Goal: Find specific page/section: Find specific page/section

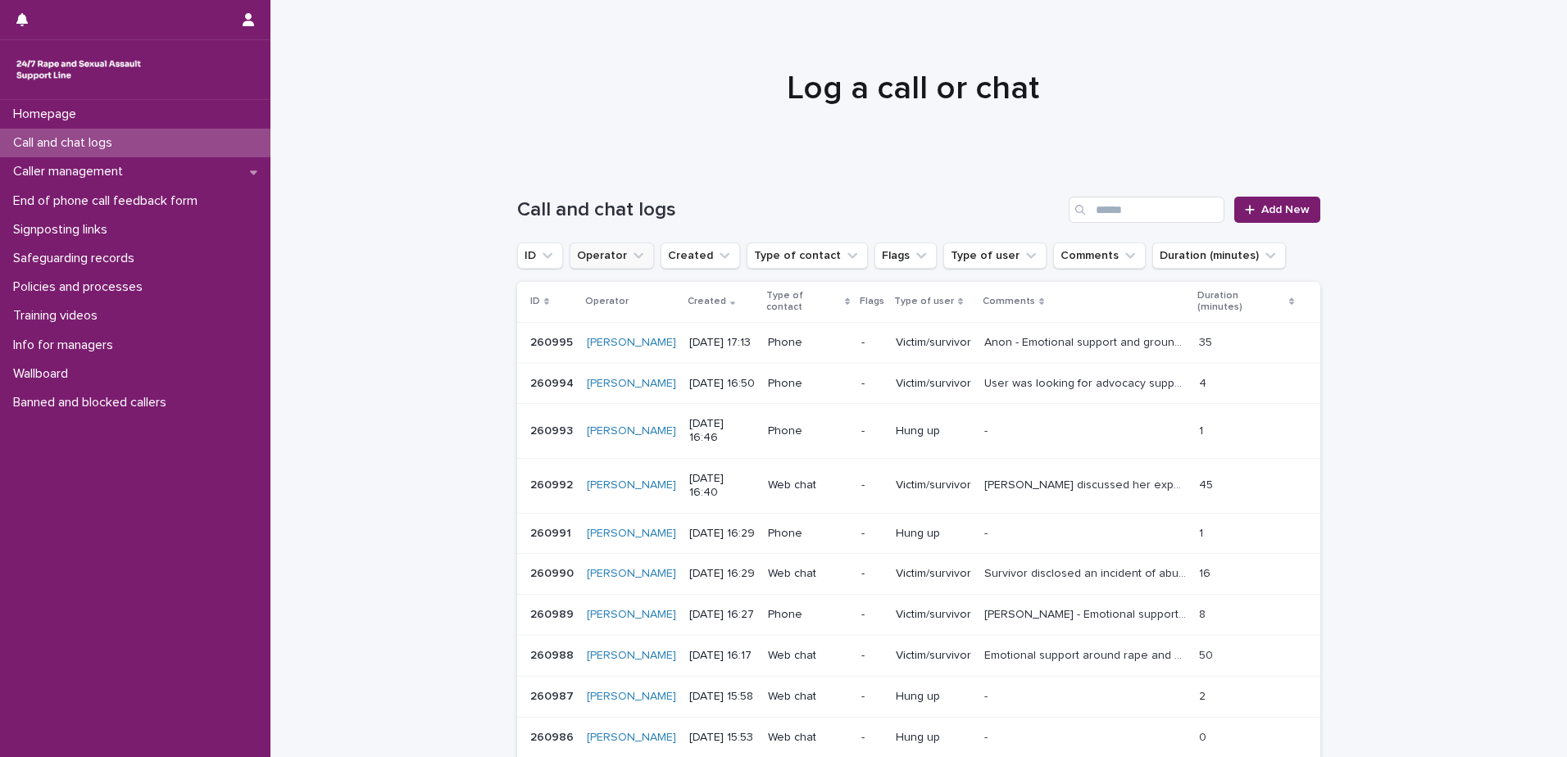
click at [630, 257] on icon "Operator" at bounding box center [638, 256] width 16 height 16
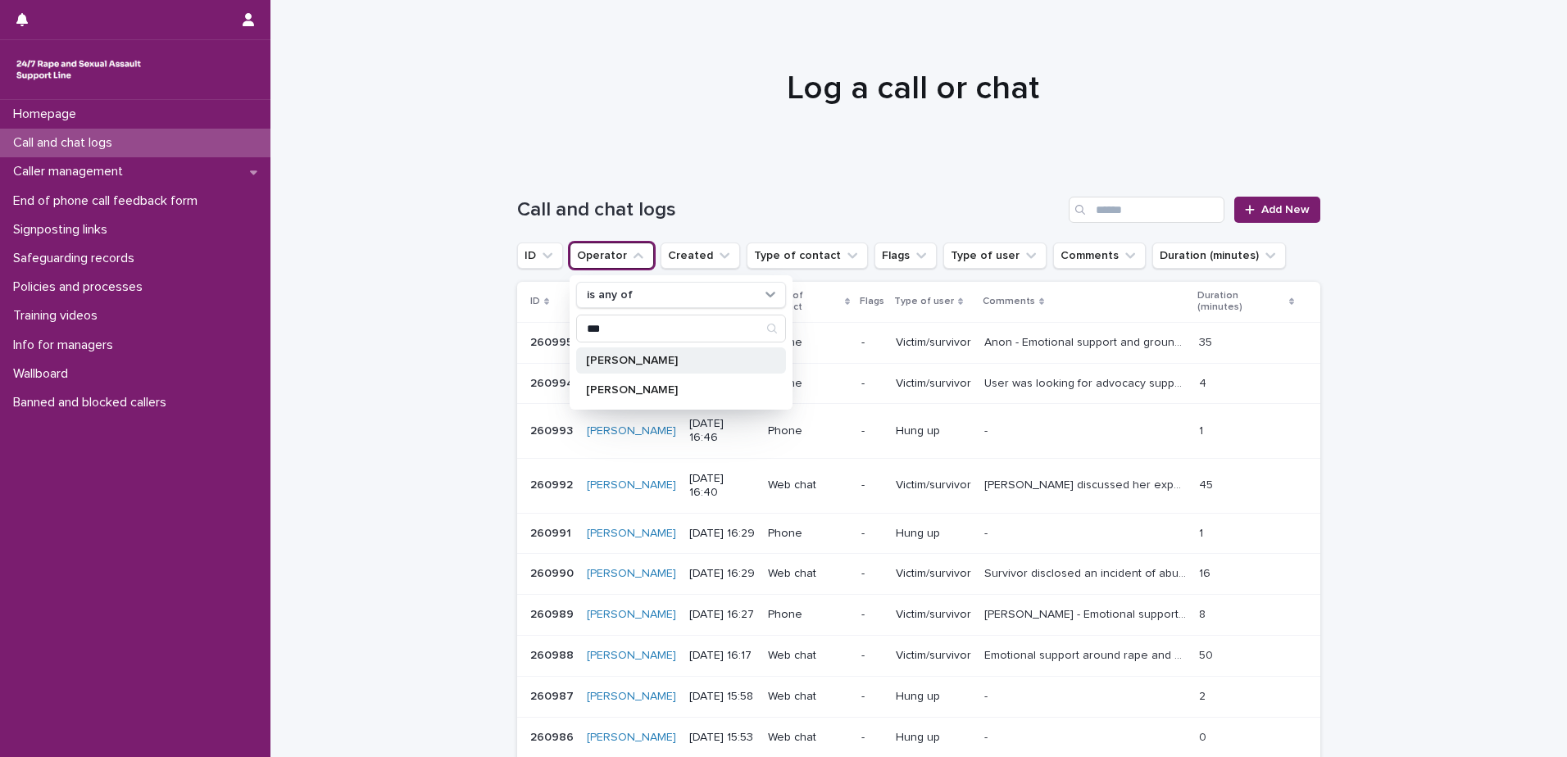
type input "***"
click at [630, 362] on p "[PERSON_NAME]" at bounding box center [673, 360] width 174 height 11
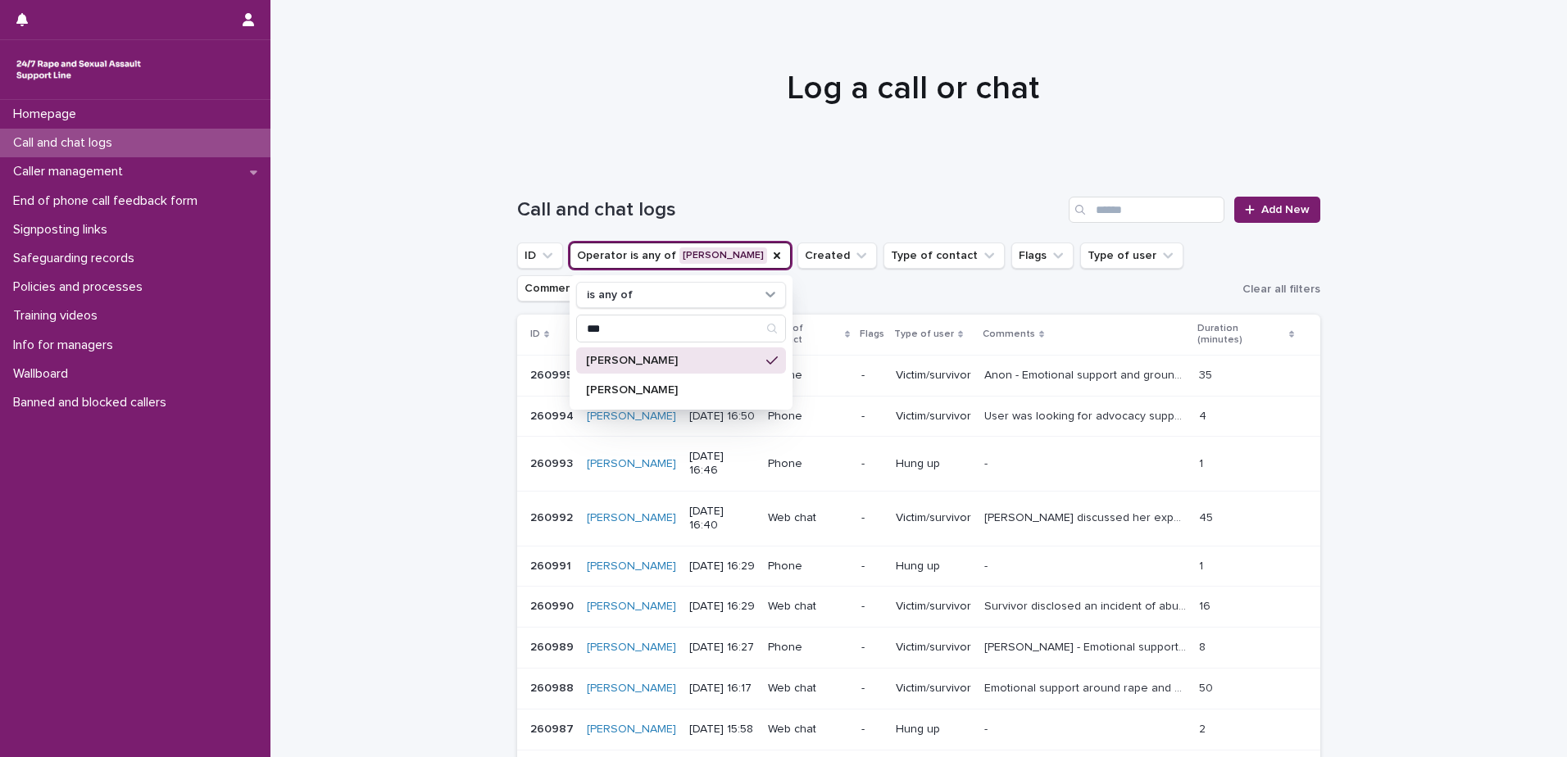
click at [716, 124] on div at bounding box center [913, 81] width 1285 height 164
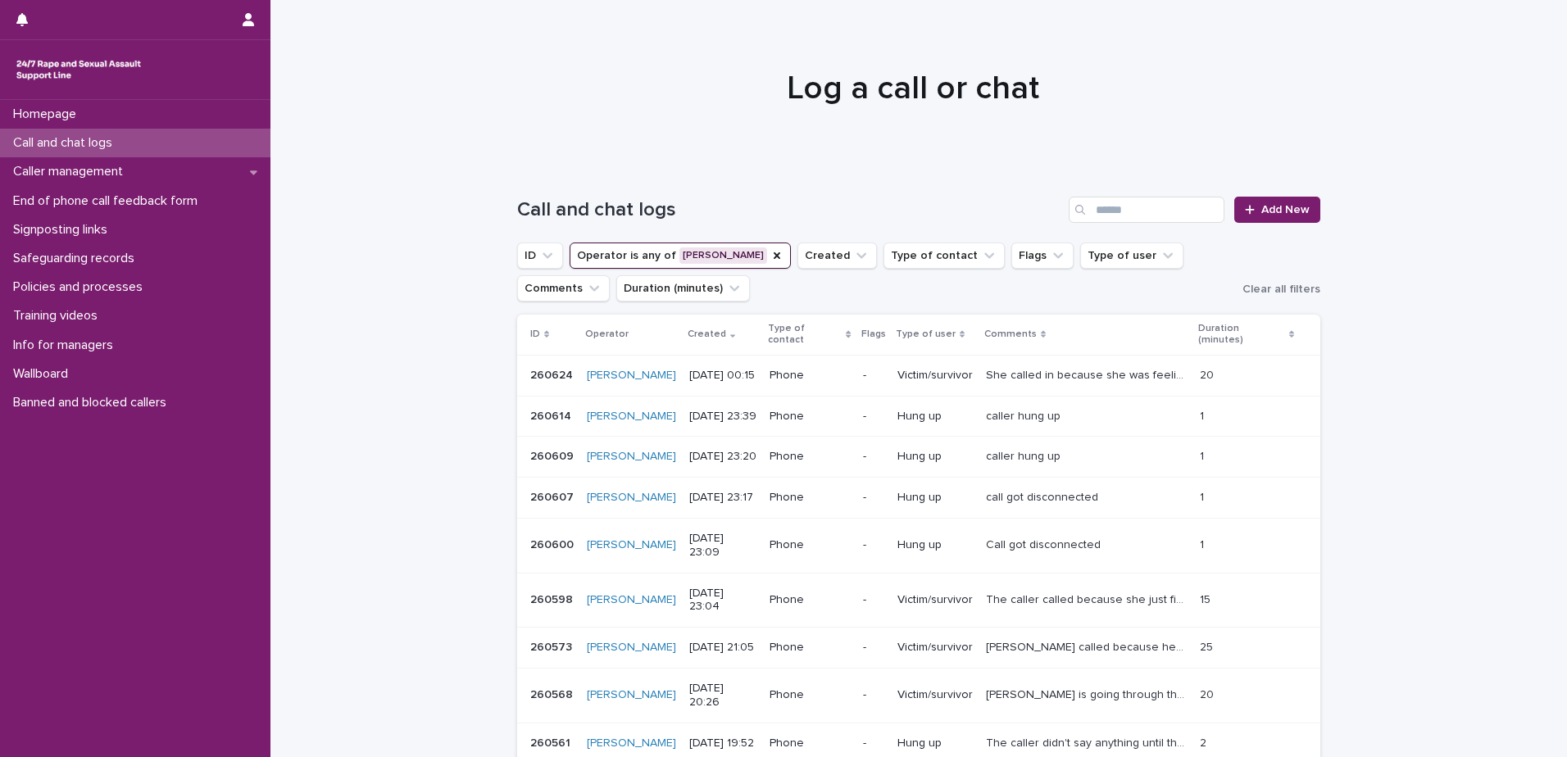
scroll to position [246, 0]
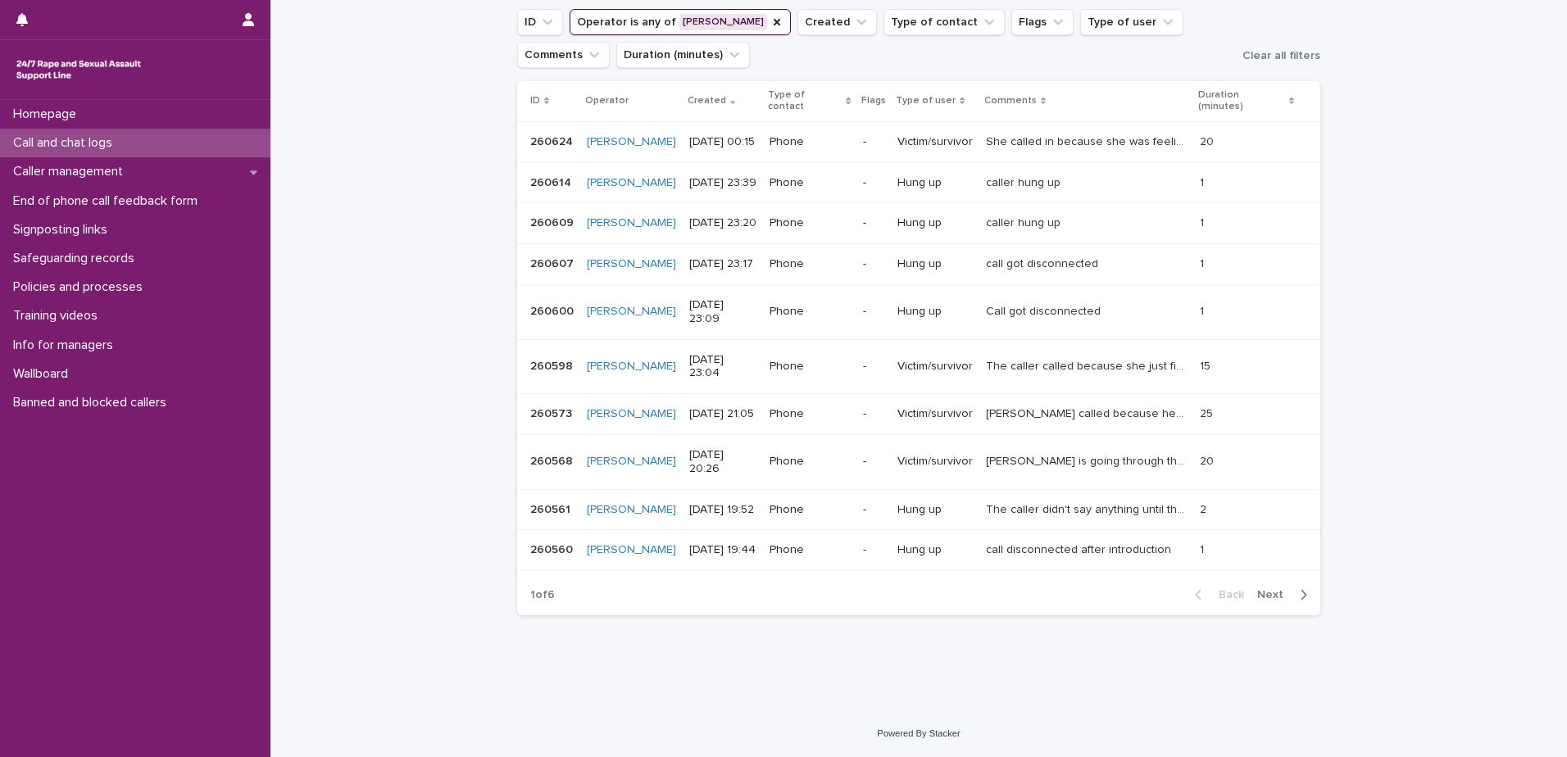
click at [1267, 601] on span "Next" at bounding box center [1275, 594] width 36 height 11
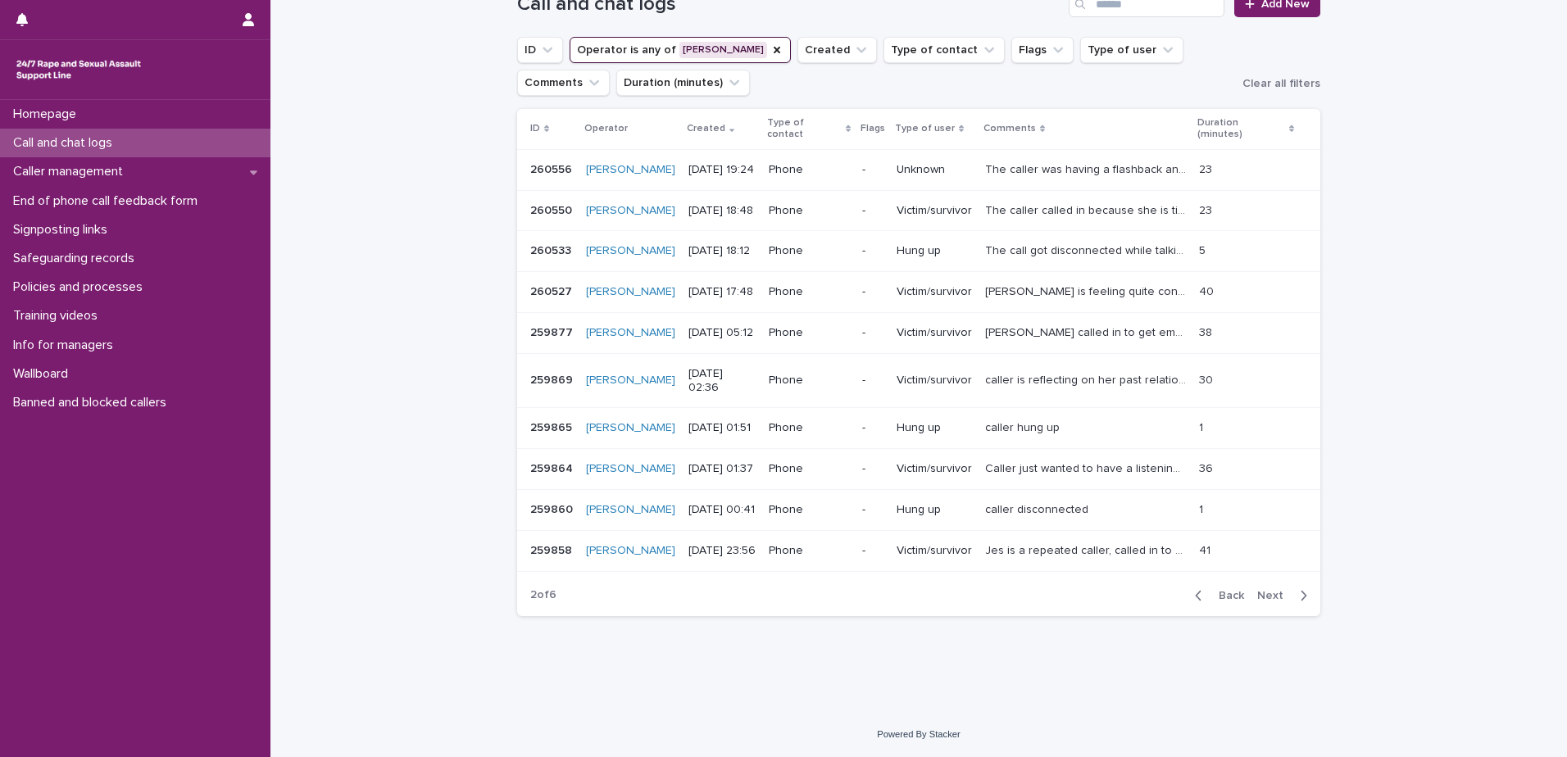
click at [1267, 602] on span "Next" at bounding box center [1275, 595] width 36 height 11
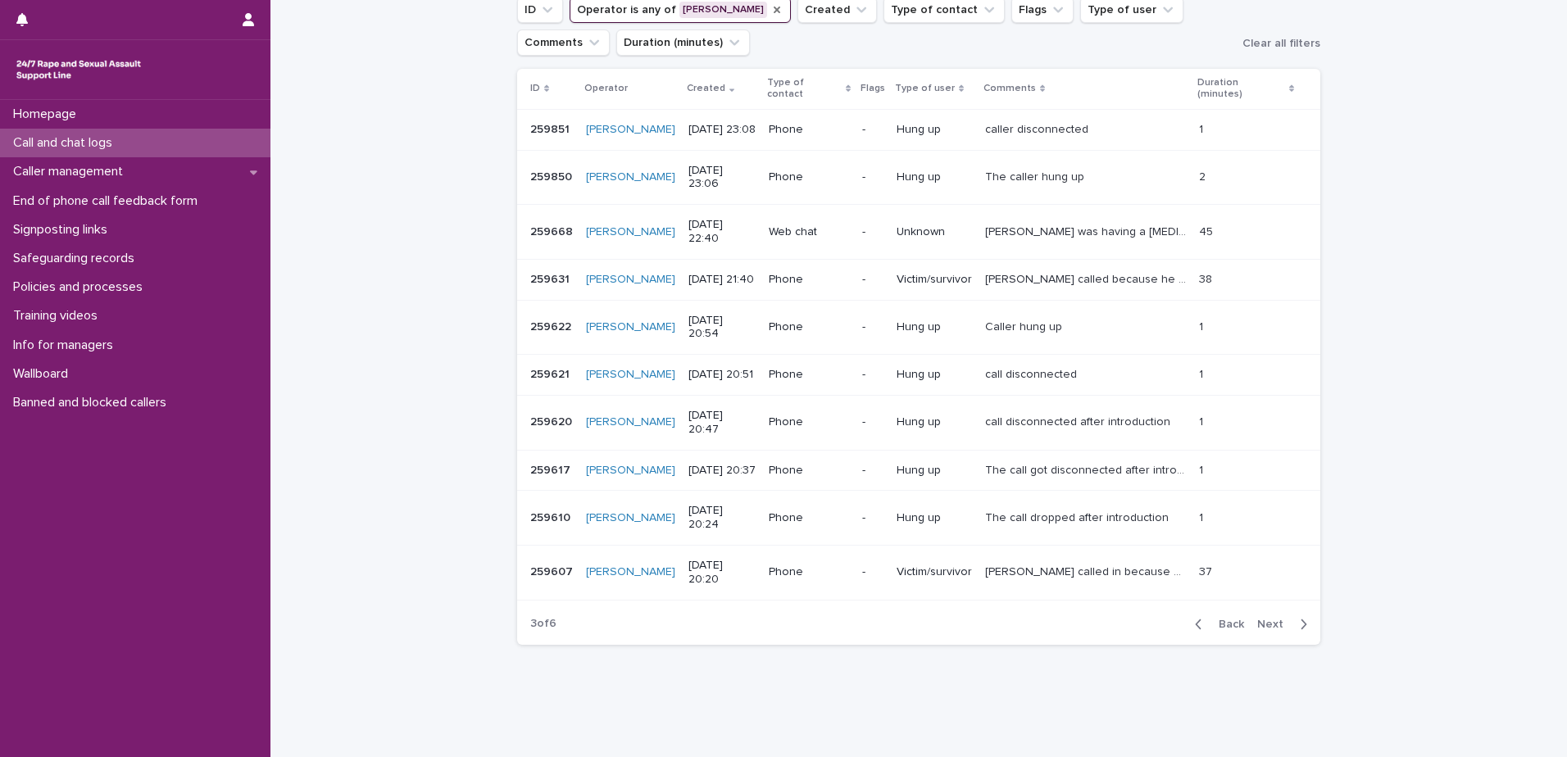
click at [771, 11] on icon "Operator" at bounding box center [777, 9] width 13 height 13
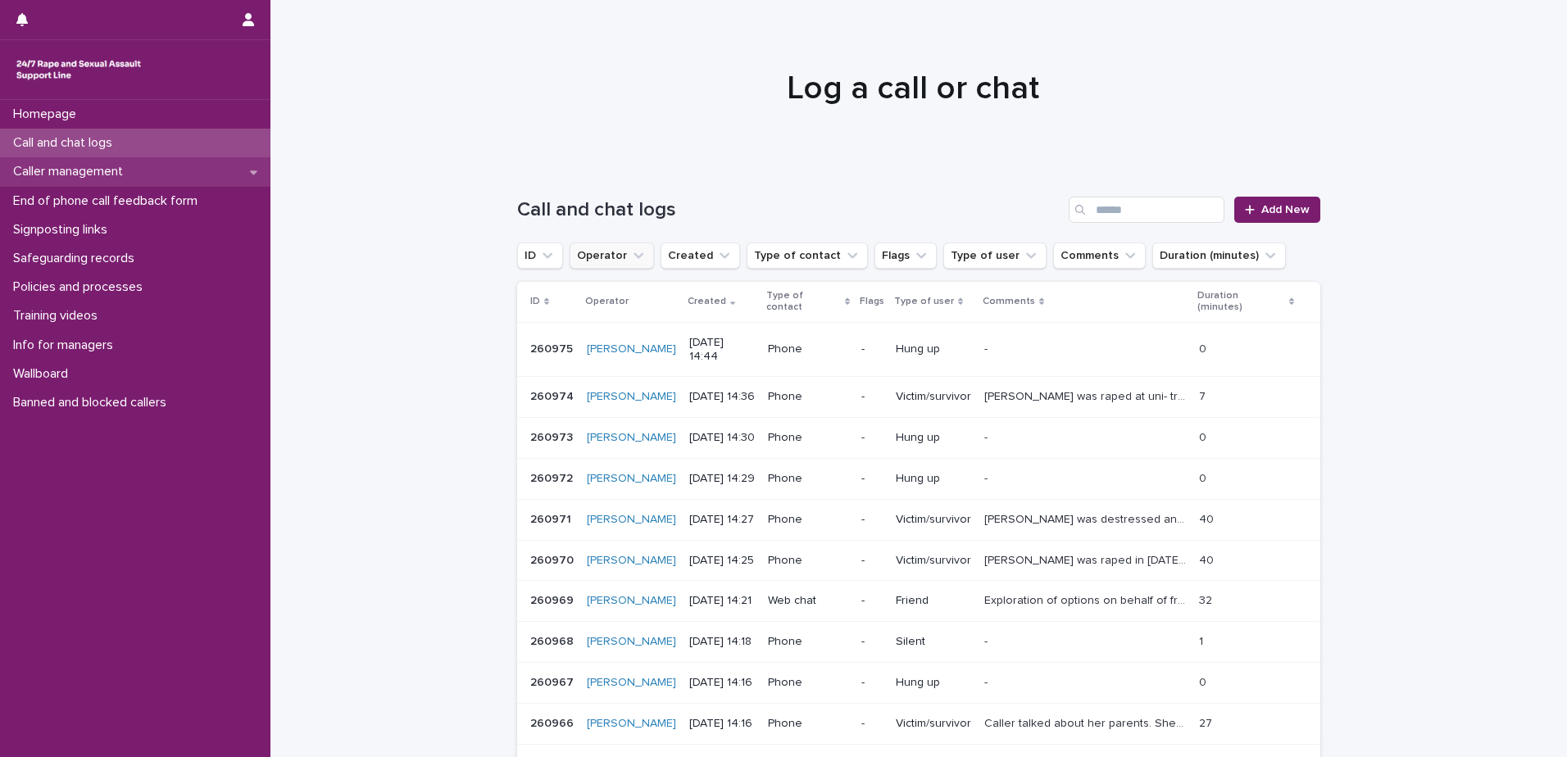
click at [99, 180] on p "Caller management" at bounding box center [72, 172] width 130 height 16
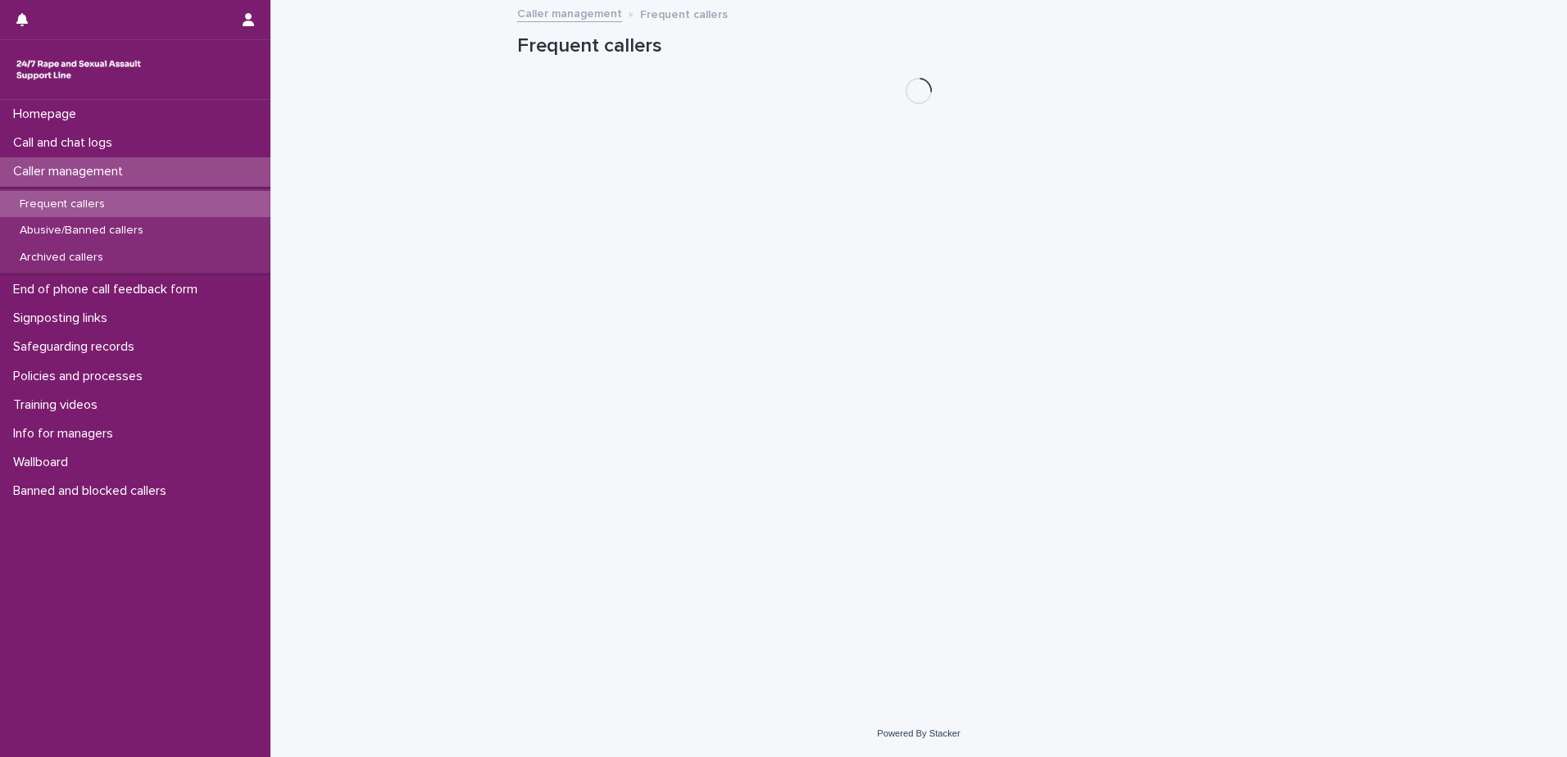
click at [77, 205] on p "Frequent callers" at bounding box center [62, 205] width 111 height 14
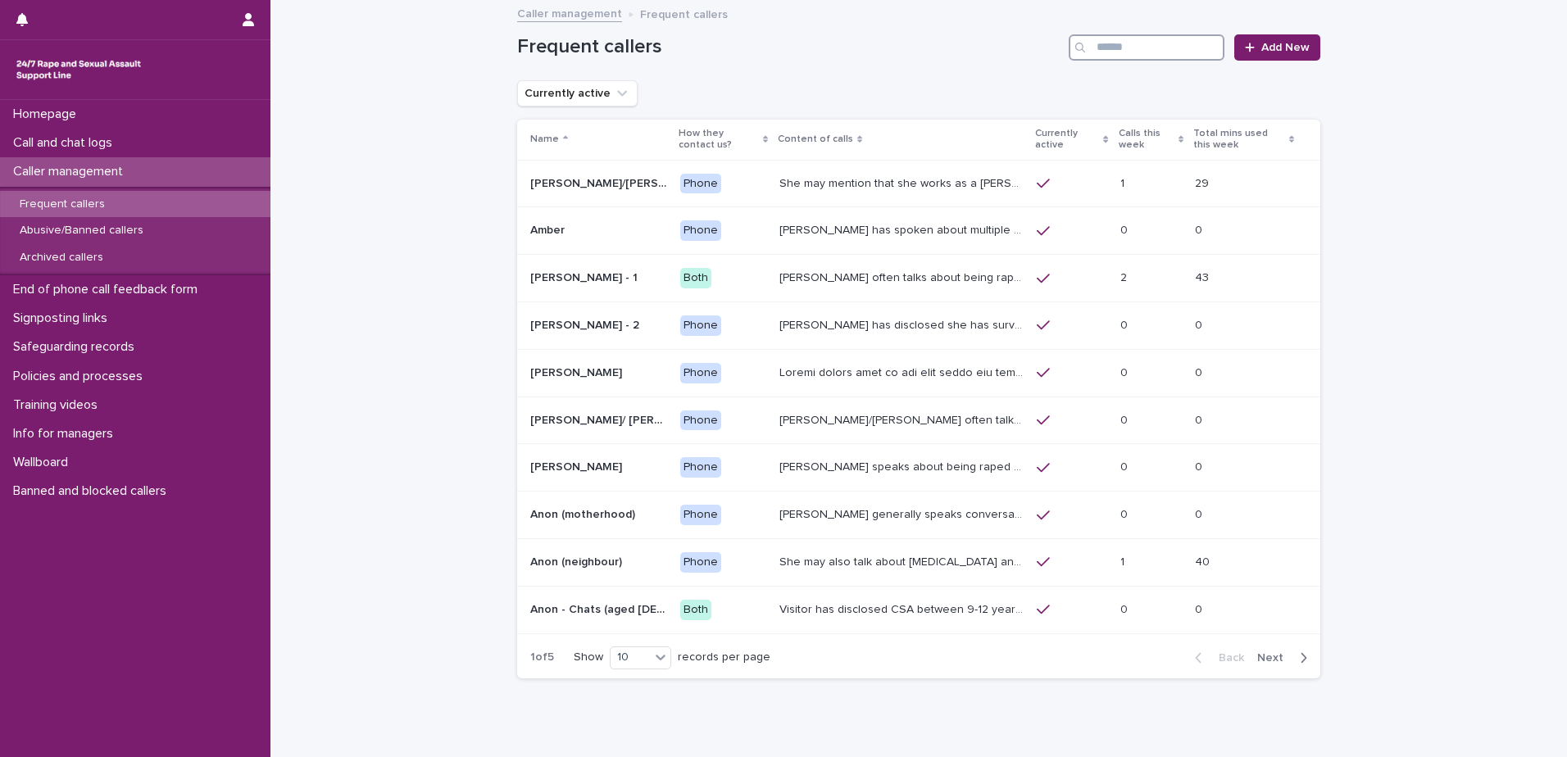
click at [1131, 48] on input "Search" at bounding box center [1147, 47] width 156 height 26
type input "****"
click at [975, 238] on p "[PERSON_NAME] generally speaks conversationally about many different things in …" at bounding box center [901, 229] width 237 height 17
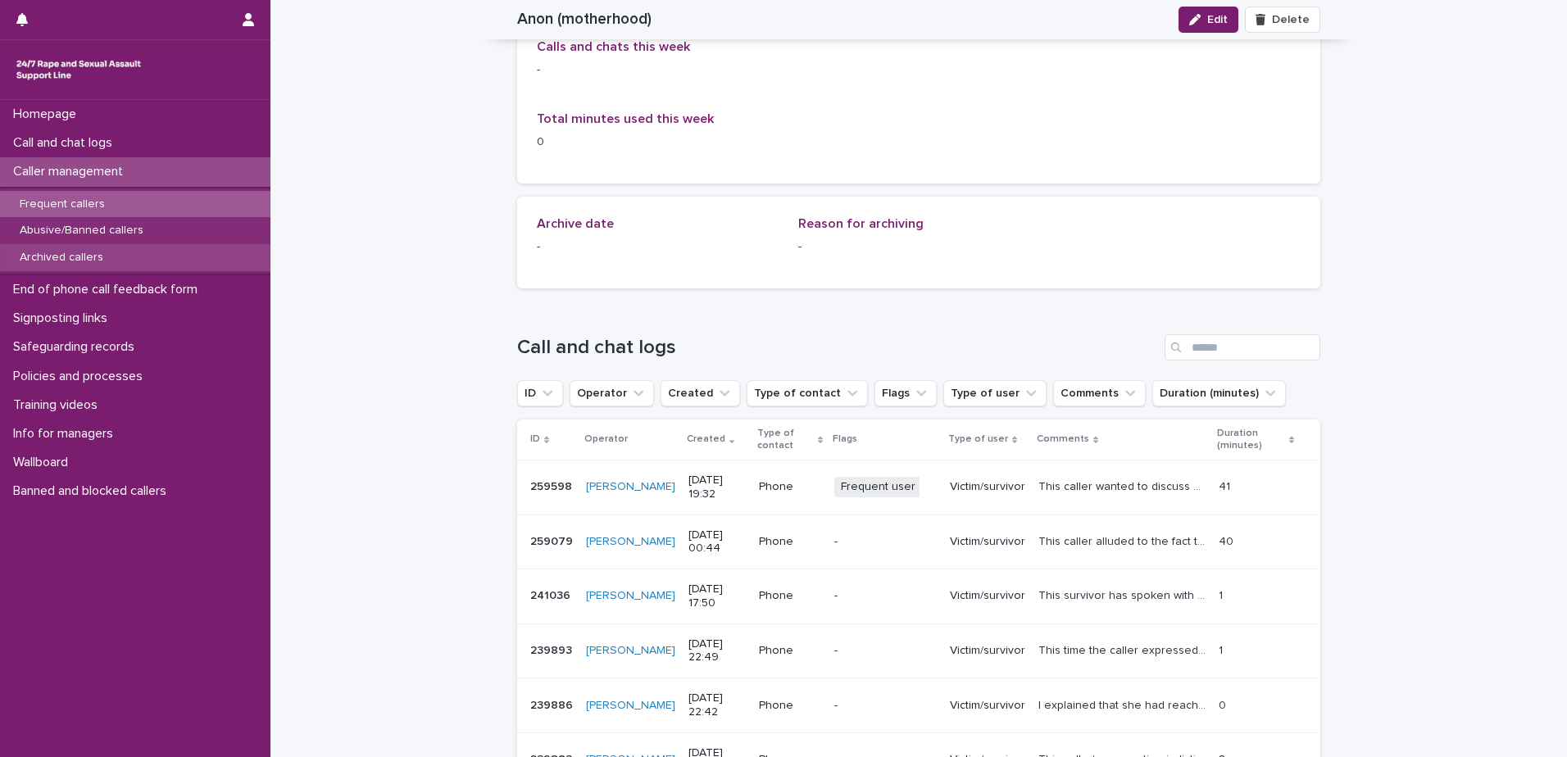
scroll to position [820, 0]
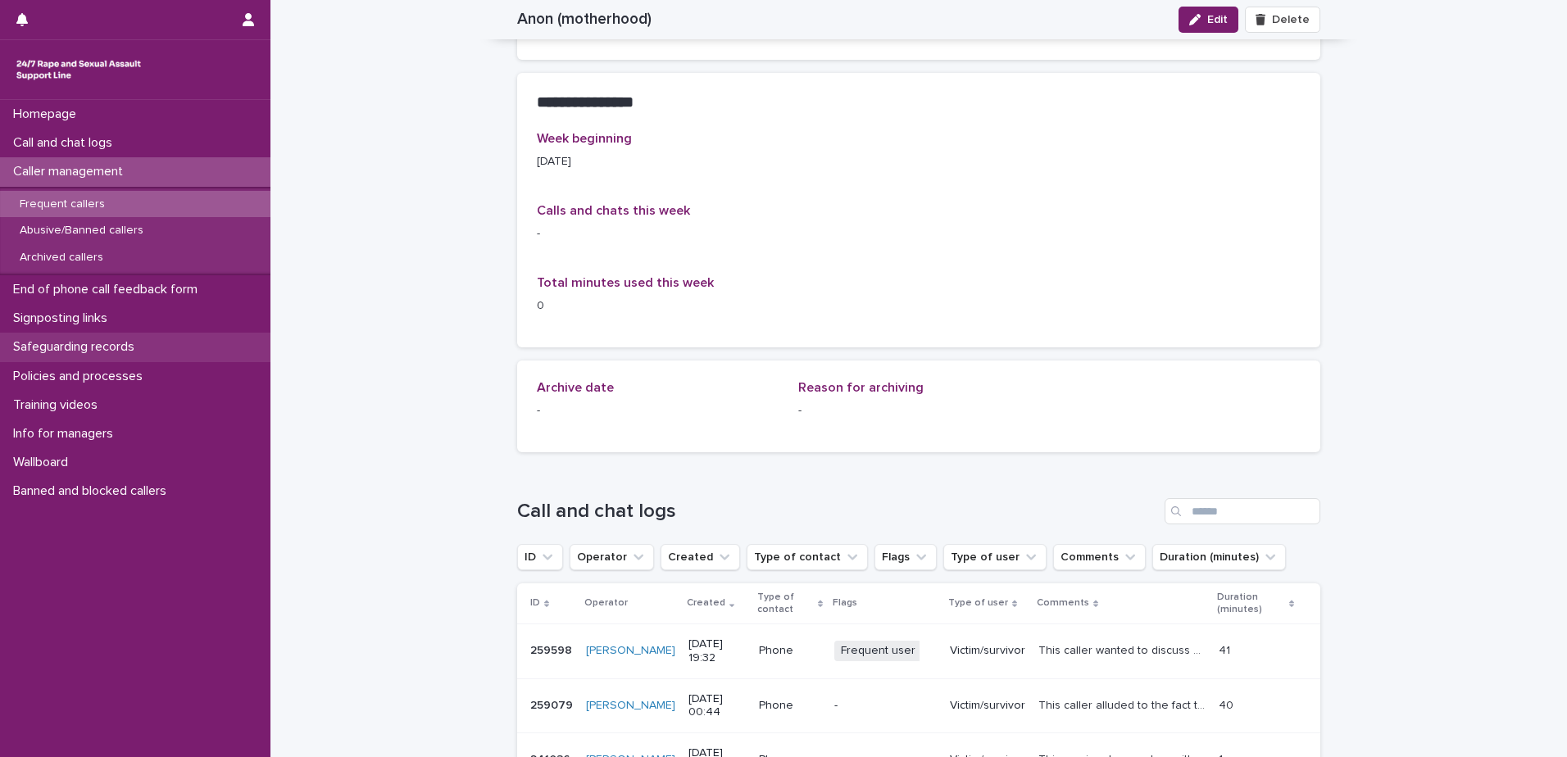
click at [95, 347] on p "Safeguarding records" at bounding box center [77, 347] width 141 height 16
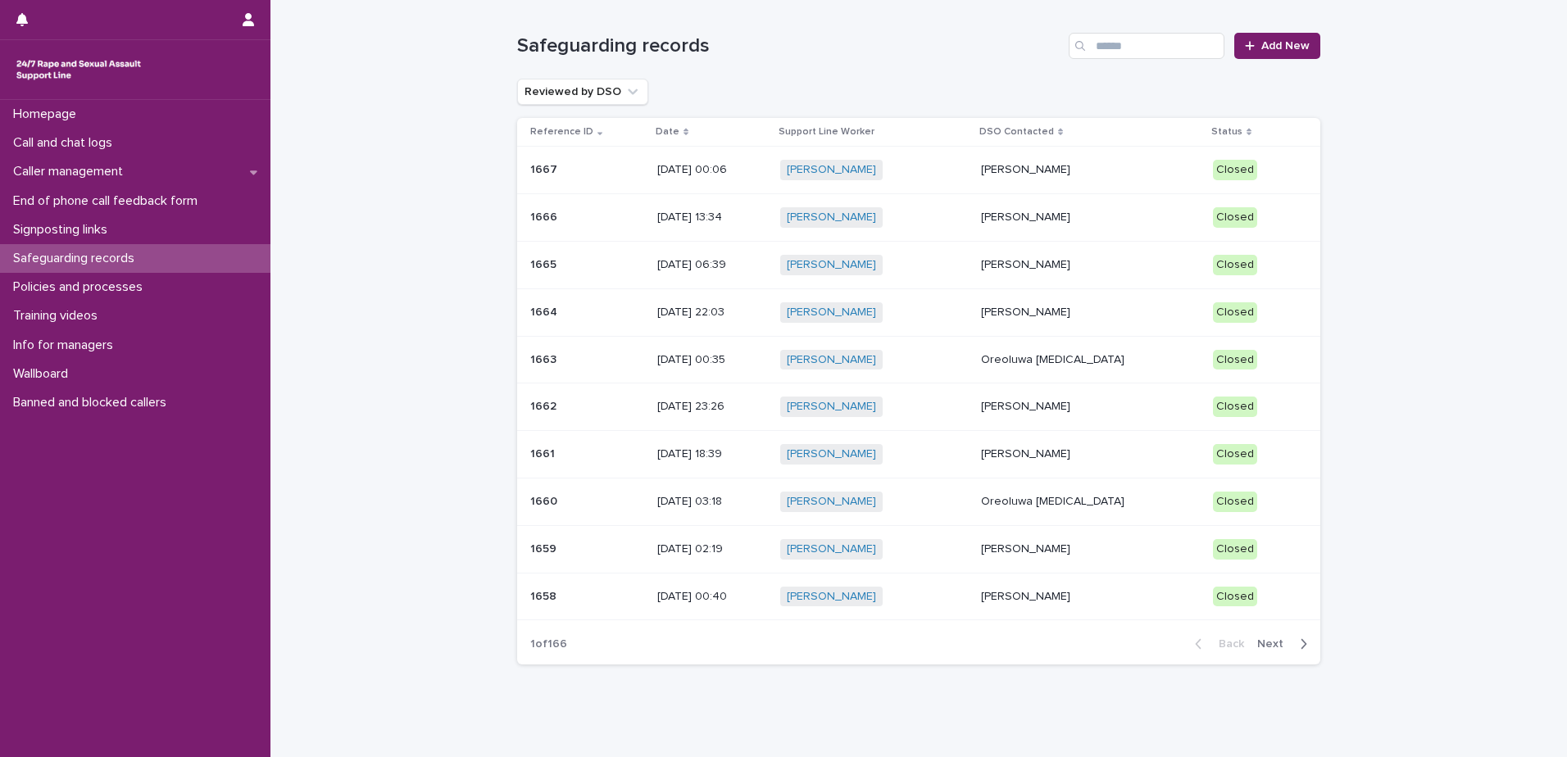
click at [1066, 261] on p "[PERSON_NAME]" at bounding box center [1090, 265] width 219 height 14
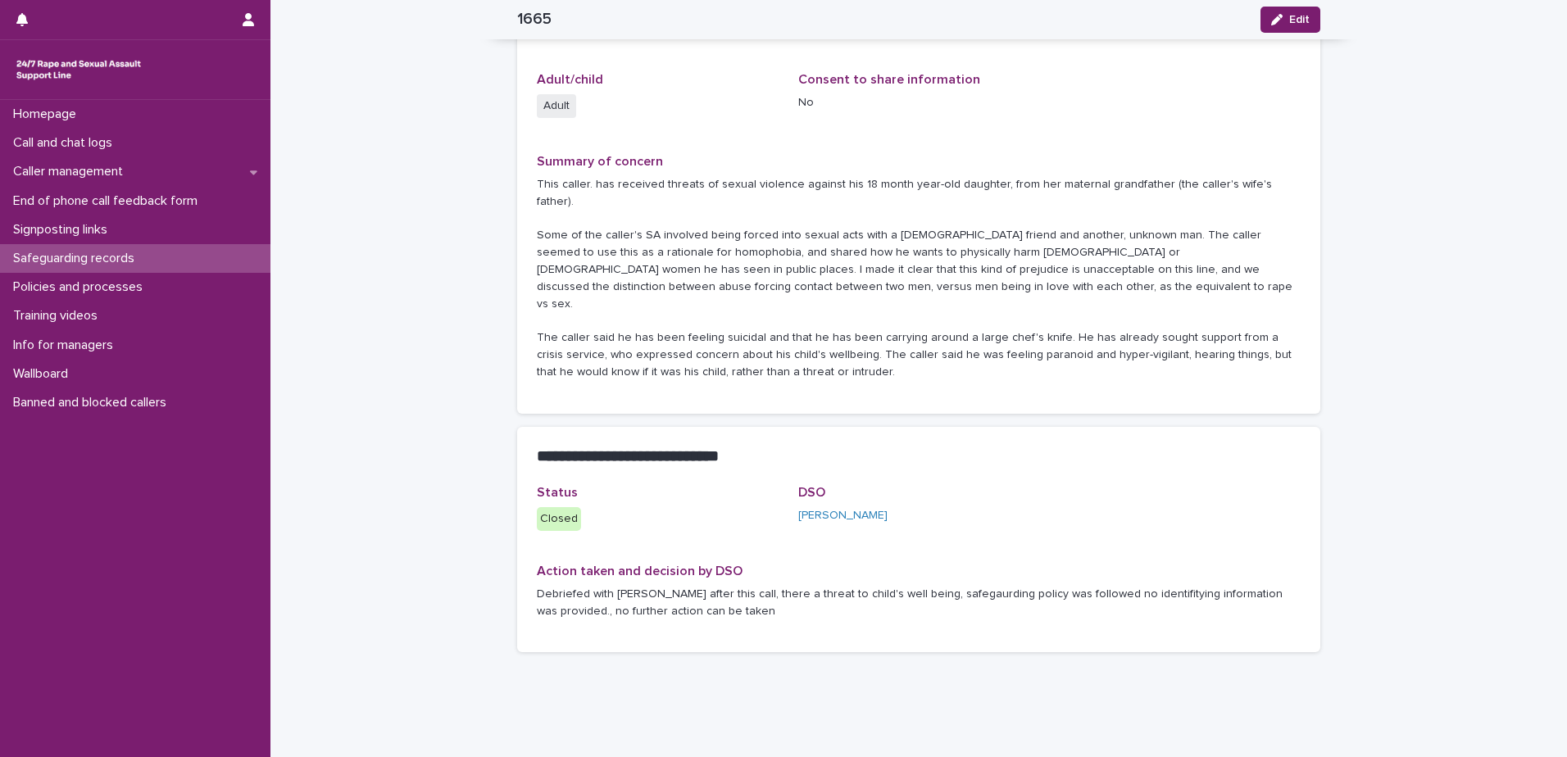
scroll to position [263, 0]
click at [87, 139] on p "Call and chat logs" at bounding box center [66, 143] width 119 height 16
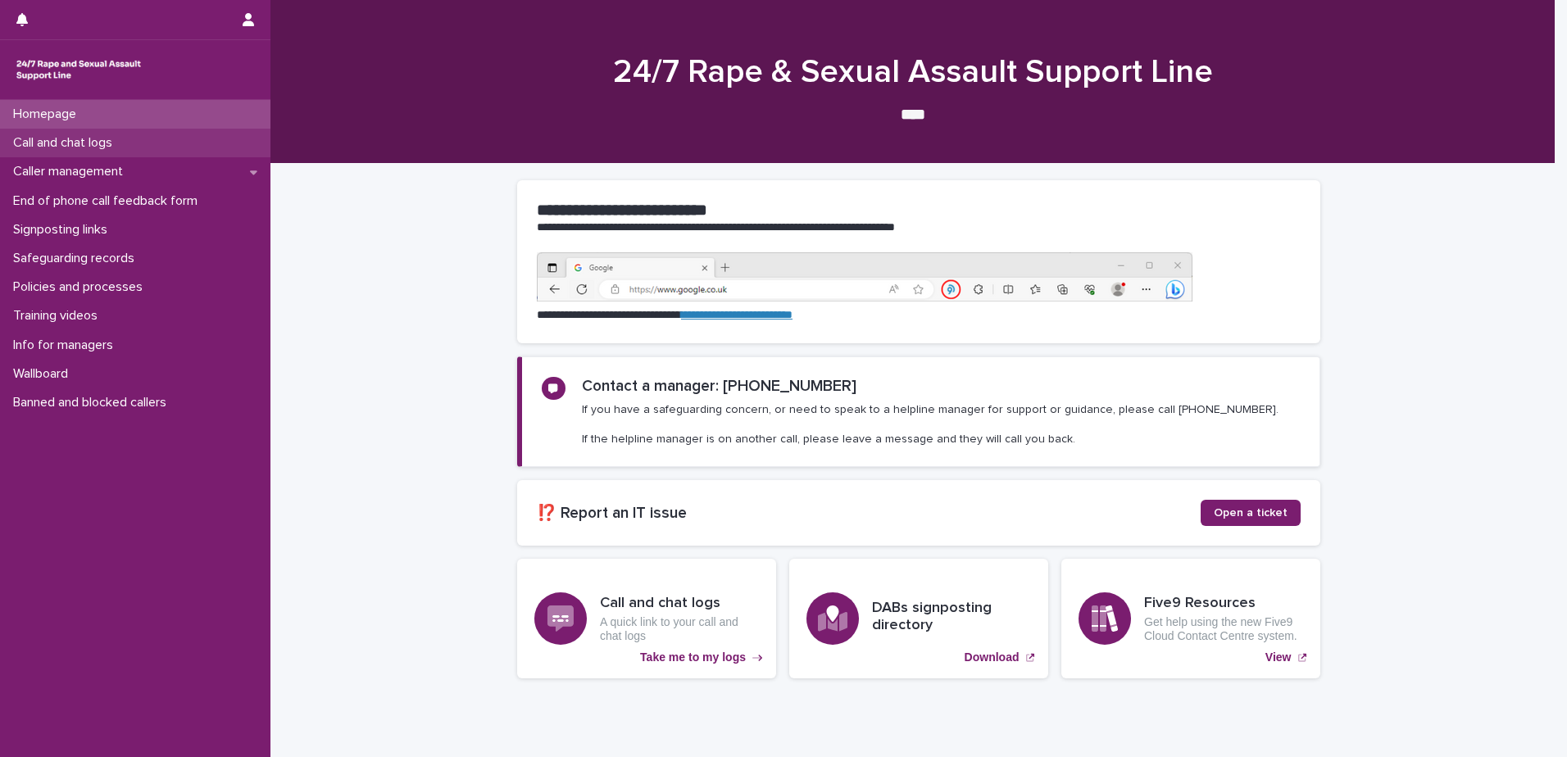
click at [106, 148] on p "Call and chat logs" at bounding box center [66, 143] width 119 height 16
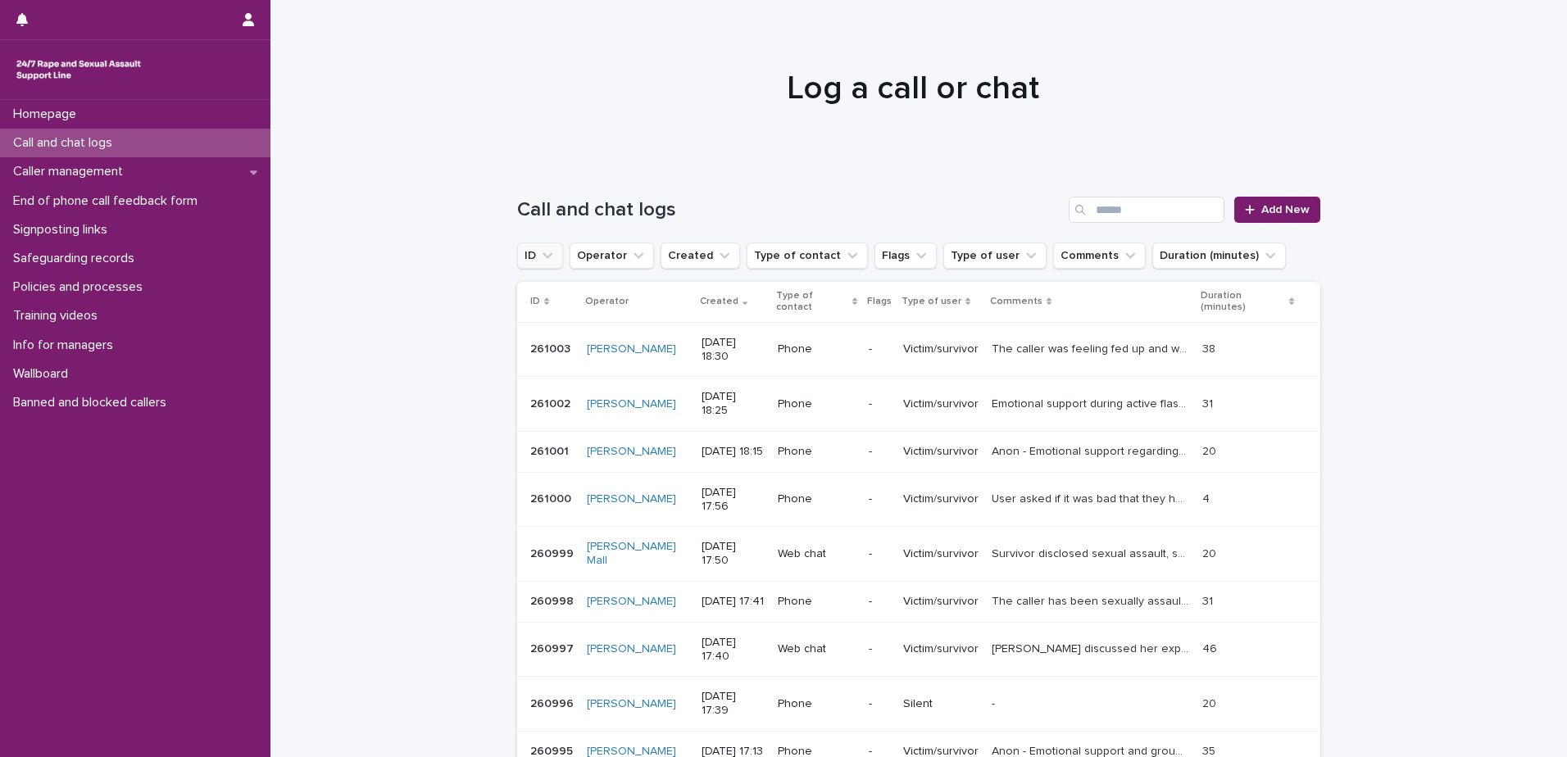
click at [542, 260] on icon "ID" at bounding box center [547, 256] width 16 height 16
click at [561, 328] on input "text" at bounding box center [629, 329] width 208 height 26
paste input "******"
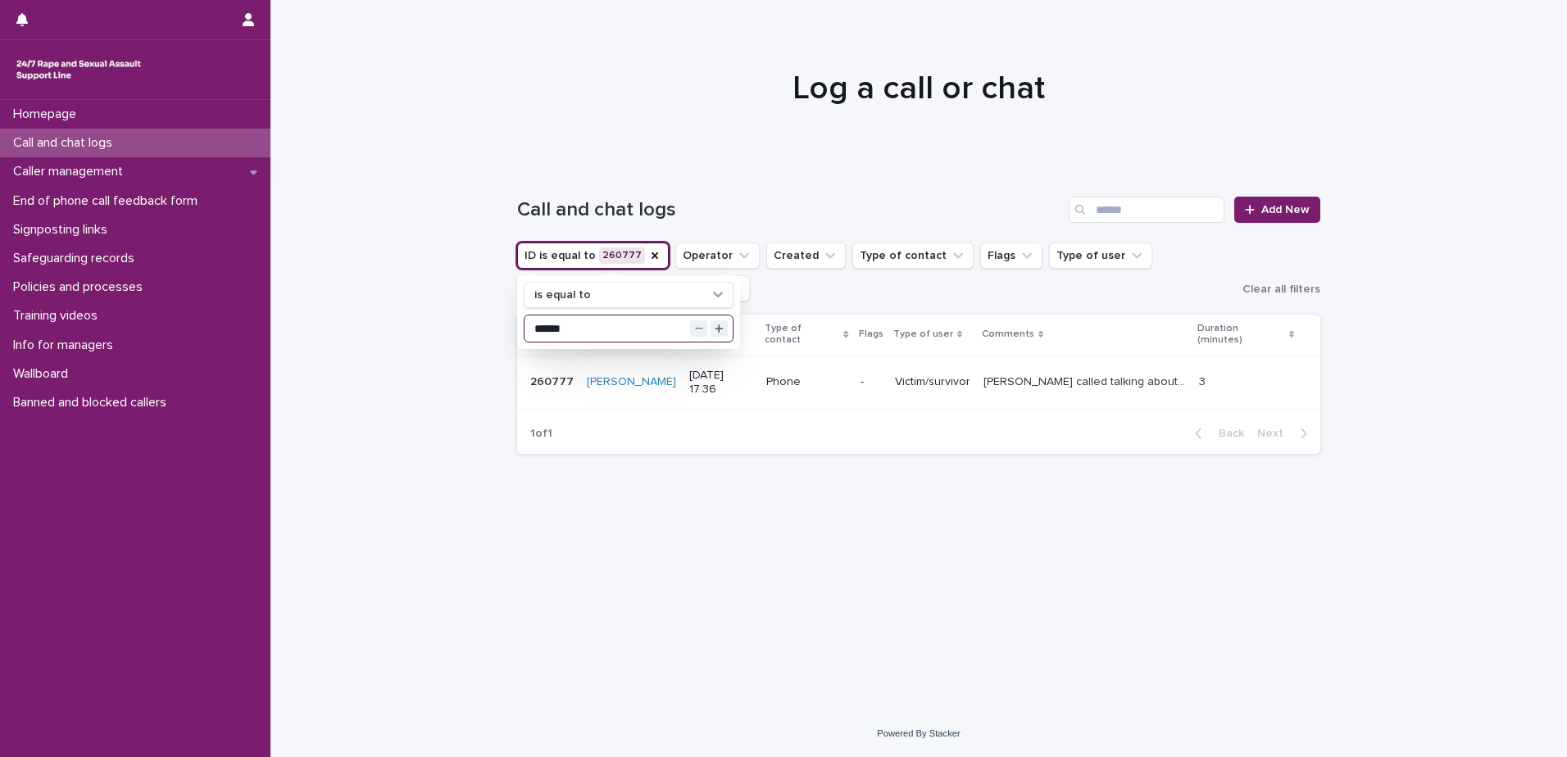
type input "******"
click at [989, 605] on div "Loading... Saving… Loading... Saving… Call and chat logs Add New ID is equal to…" at bounding box center [919, 417] width 820 height 506
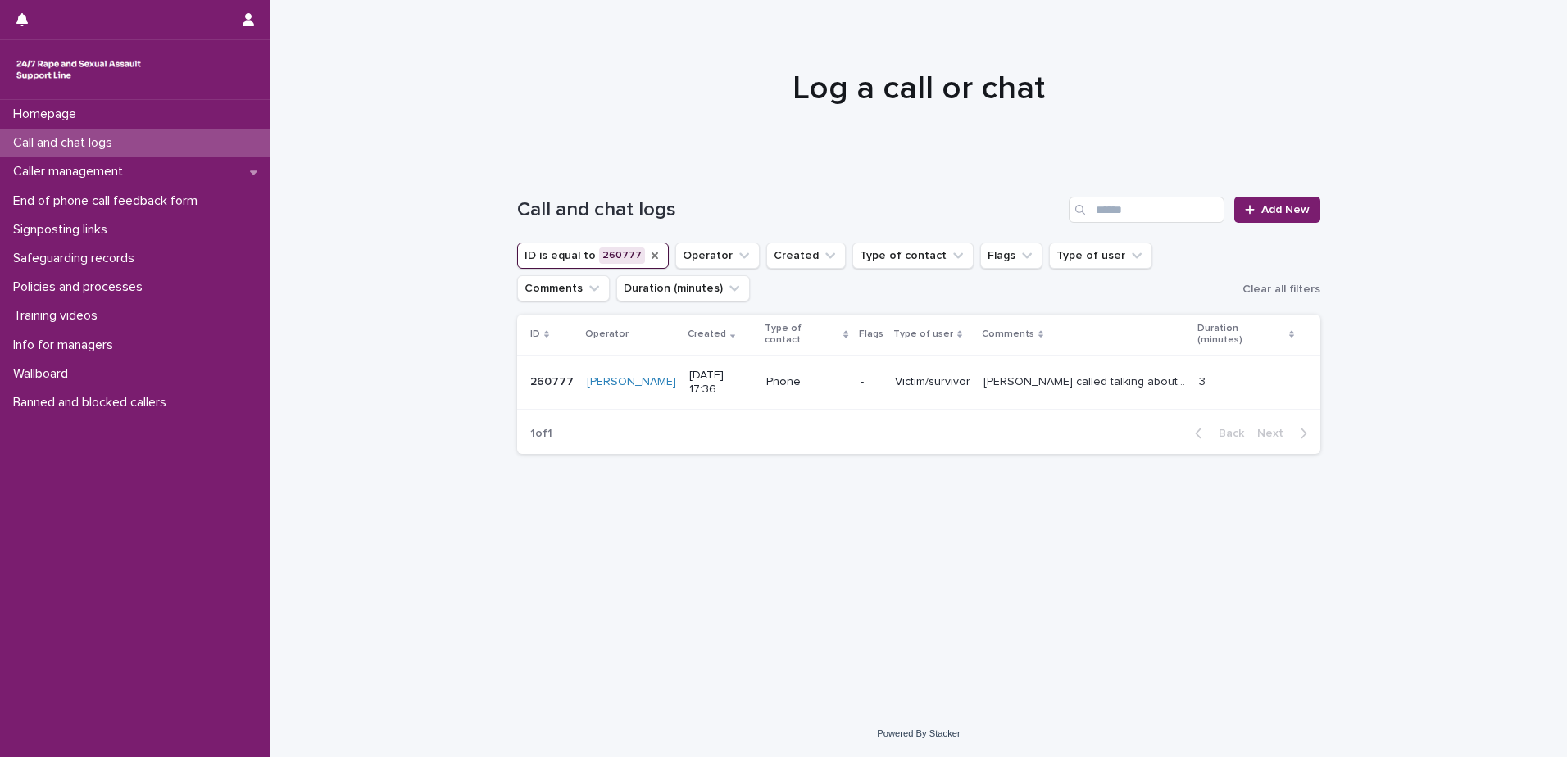
click at [648, 260] on icon "ID" at bounding box center [654, 255] width 13 height 13
